Goal: Task Accomplishment & Management: Manage account settings

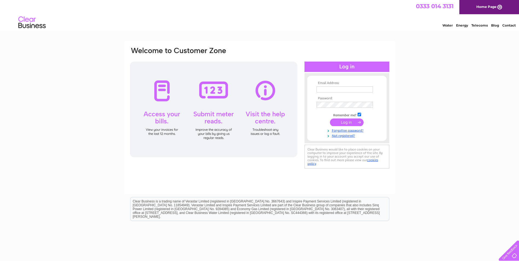
type input "shelleyfarr@a-l-install.com"
click at [343, 123] on input "submit" at bounding box center [347, 123] width 34 height 8
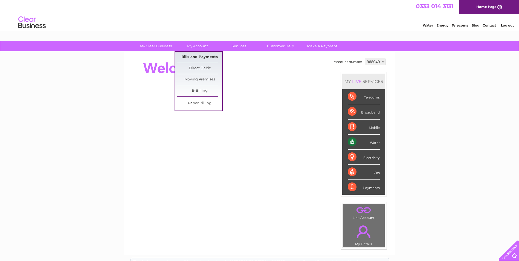
click at [199, 57] on link "Bills and Payments" at bounding box center [199, 57] width 45 height 11
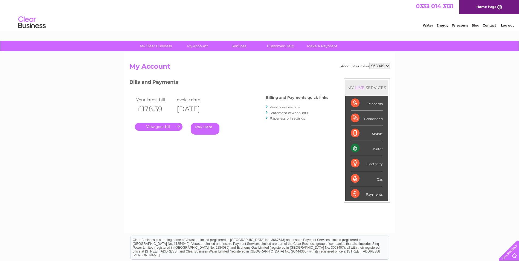
click at [166, 128] on link "." at bounding box center [159, 127] width 48 height 8
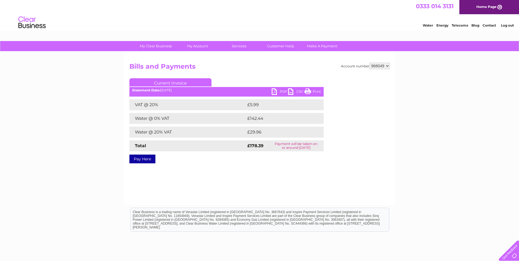
click at [274, 91] on link "PDF" at bounding box center [280, 92] width 16 height 8
